Goal: Task Accomplishment & Management: Complete application form

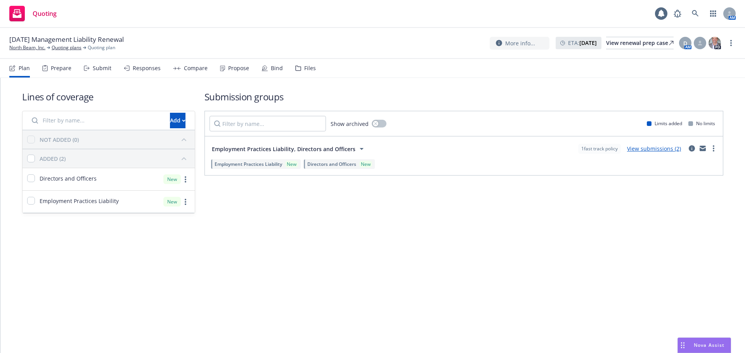
click at [296, 73] on div "Files" at bounding box center [305, 68] width 21 height 19
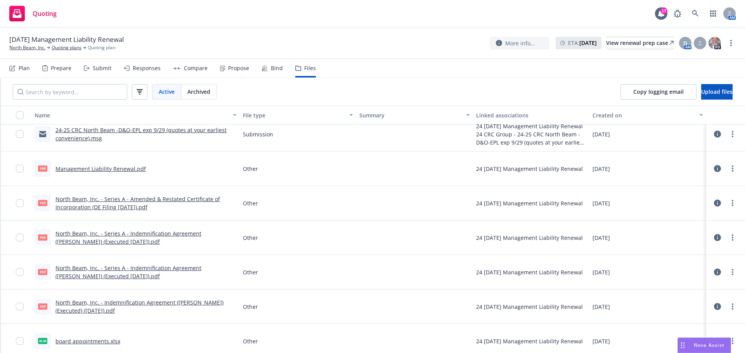
scroll to position [375, 0]
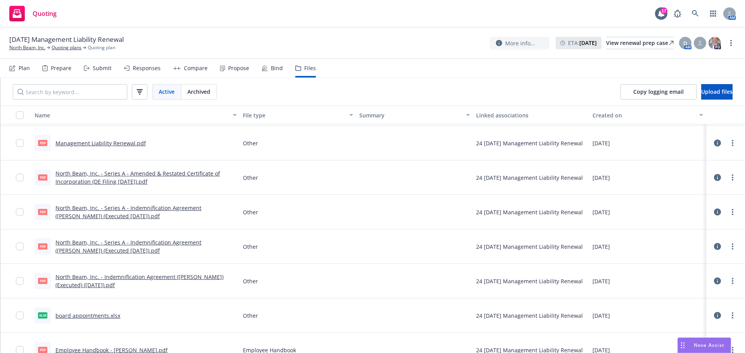
click at [169, 243] on link "North Beam, Inc. - Series A - Indemnification Agreement (Sri Rao) (Executed 07.…" at bounding box center [128, 247] width 146 height 16
click at [76, 45] on link "Quoting plans" at bounding box center [67, 47] width 30 height 7
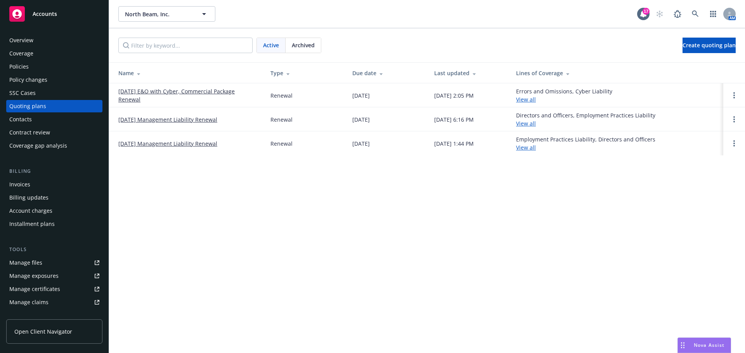
click at [189, 116] on link "[DATE] Management Liability Renewal" at bounding box center [167, 120] width 99 height 8
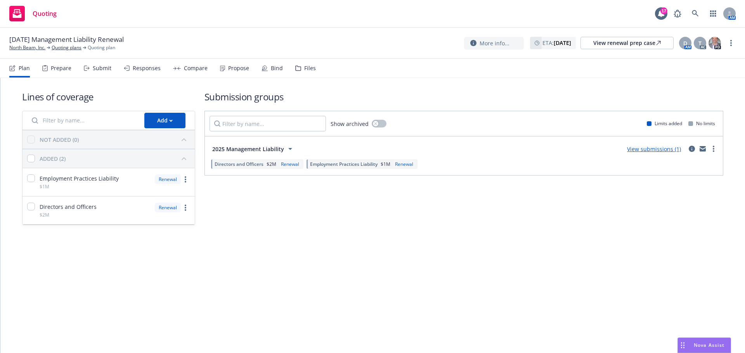
click at [102, 73] on div "Submit" at bounding box center [98, 68] width 28 height 19
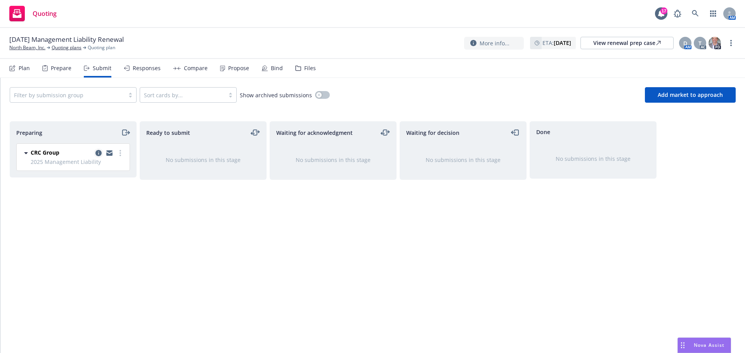
click at [98, 154] on icon "copy logging email" at bounding box center [98, 153] width 6 height 6
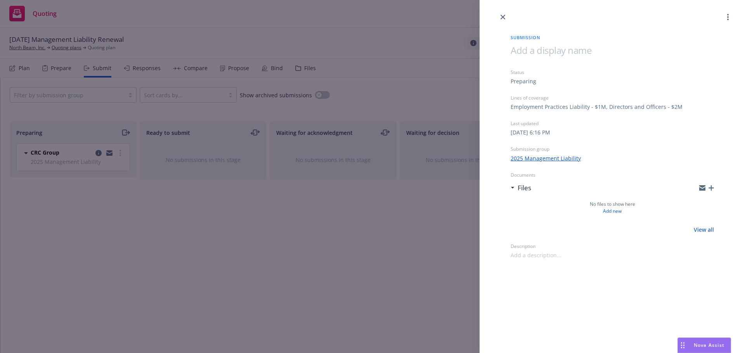
click at [502, 11] on div at bounding box center [611, 11] width 265 height 22
click at [501, 16] on icon "close" at bounding box center [502, 17] width 5 height 5
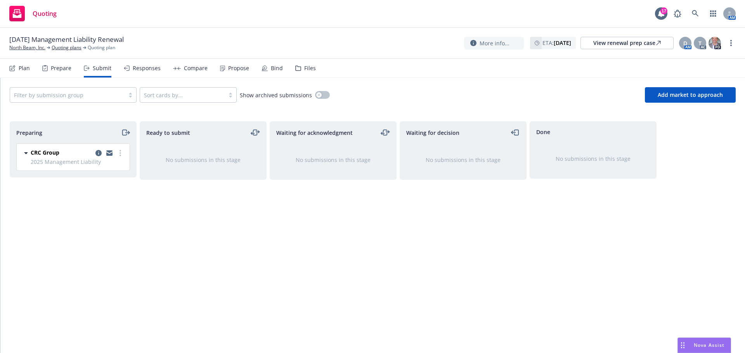
click at [311, 66] on div "Files" at bounding box center [310, 68] width 12 height 6
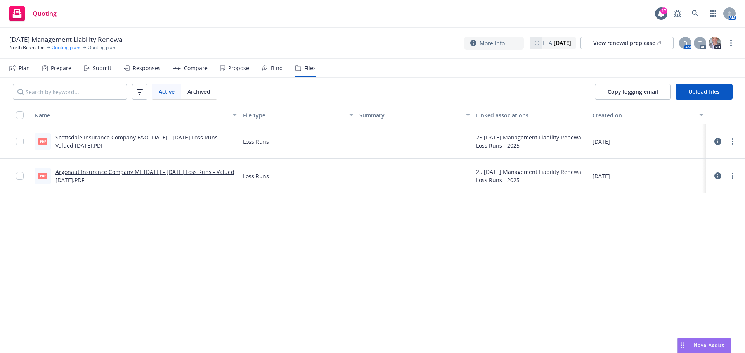
click at [60, 47] on link "Quoting plans" at bounding box center [67, 47] width 30 height 7
